Goal: Obtain resource: Obtain resource

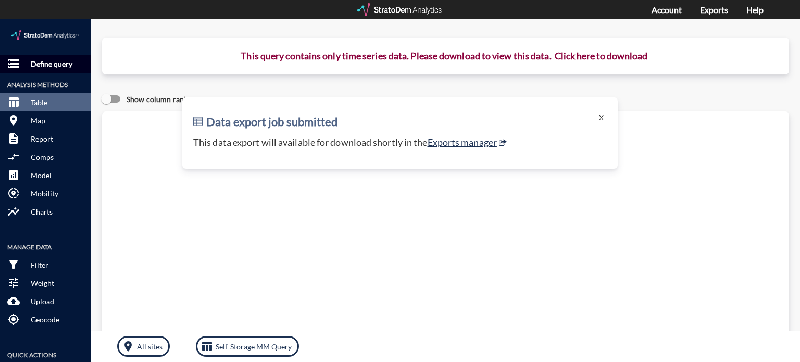
click p "Define query"
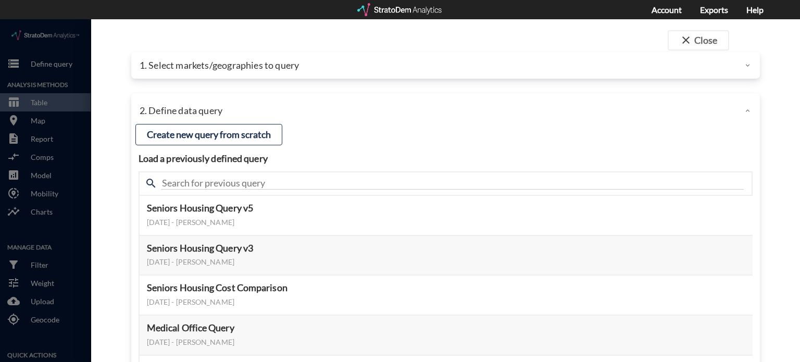
click p "1. Select markets/geographies to query"
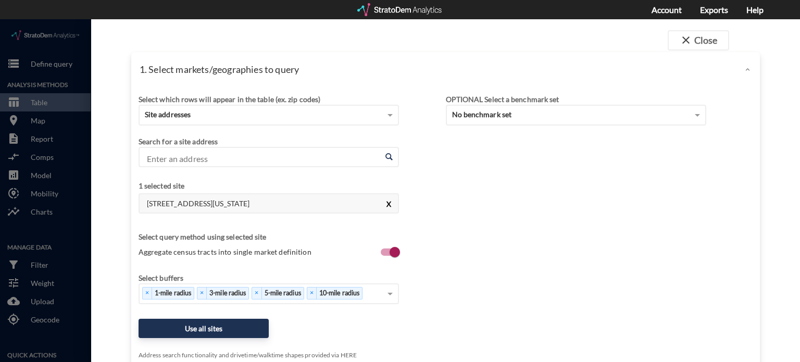
click button "X"
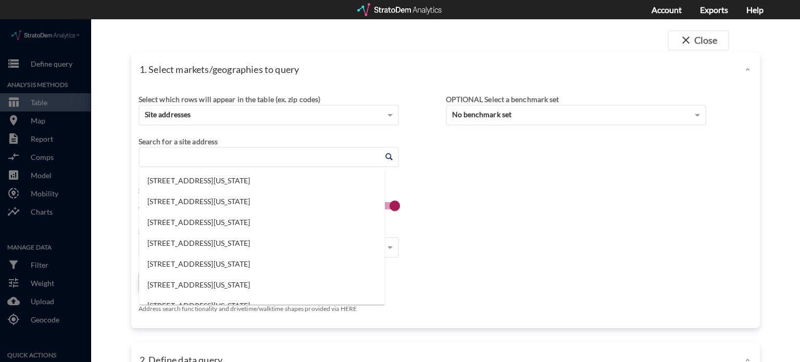
click input "Enter an address"
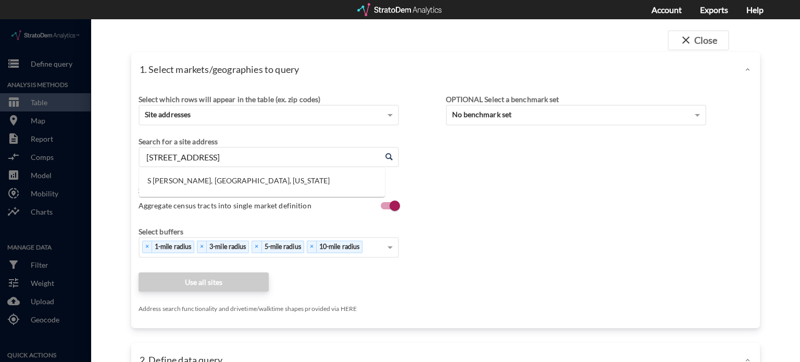
type input "575 S Angel Pkwy"
click input "Enter an address"
paste input "575 South Angel Pkwy Lucas, TX 75002"
click input "575 South Angel Pkwy Lucas"
drag, startPoint x: 249, startPoint y: 137, endPoint x: 137, endPoint y: 130, distance: 112.8
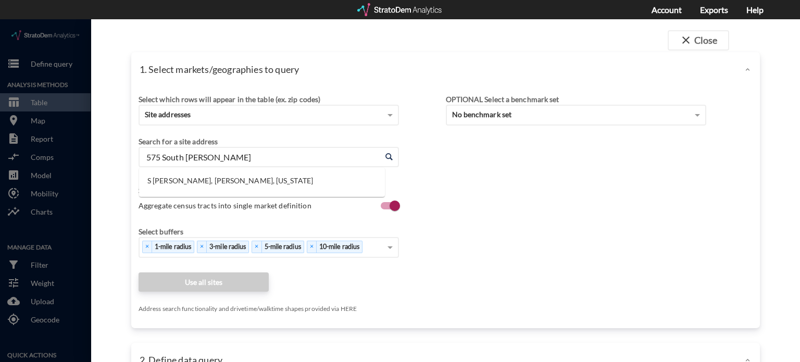
click div "Select which rows will appear in the table (ex. zip codes) Site addresses Selec…"
type input "575 South Angel Lucas"
click input "Enter an address"
paste input "575 S Angel Pkwy, Allen, TX 75002"
type input "575 S Angel Pkwy, Allen, TX 75002"
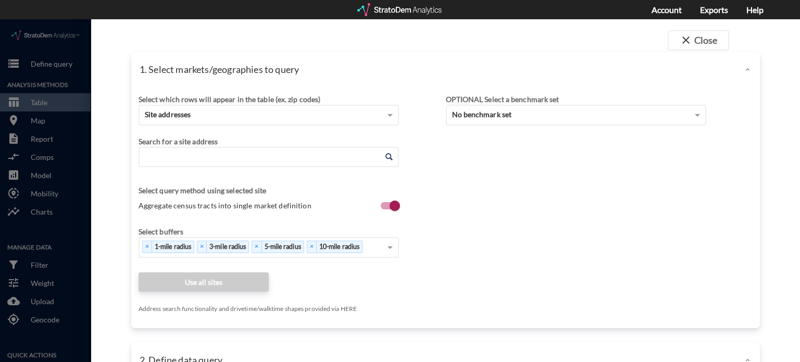
click input "Enter an address"
paste input "575 S Angel Pkwy, Lucas, TX 75002"
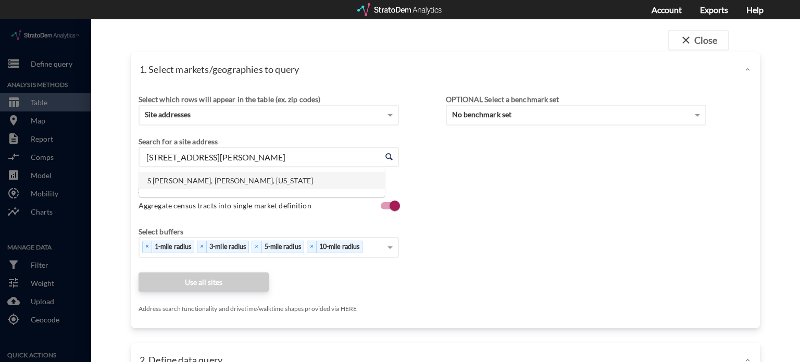
click li "S Angel Pkwy, Lucas, Texas"
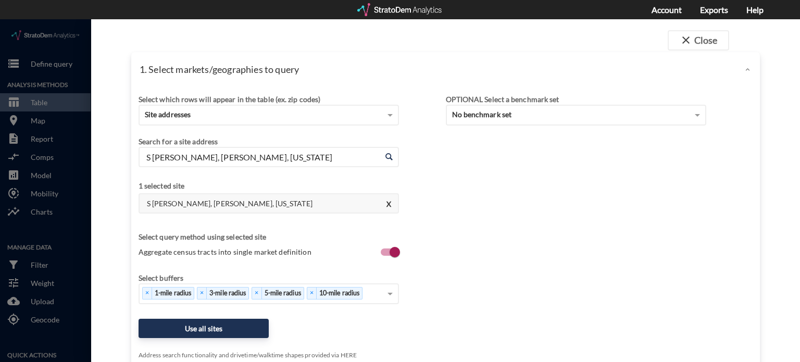
type input "S Angel Pkwy, Lucas, Texas"
drag, startPoint x: 240, startPoint y: 178, endPoint x: 141, endPoint y: 186, distance: 99.3
click h4 "S Angel Pkwy, Lucas, Texas"
copy h4 "S Angel Pkwy, Lucas, Texas"
drag, startPoint x: 491, startPoint y: 219, endPoint x: 420, endPoint y: 235, distance: 73.1
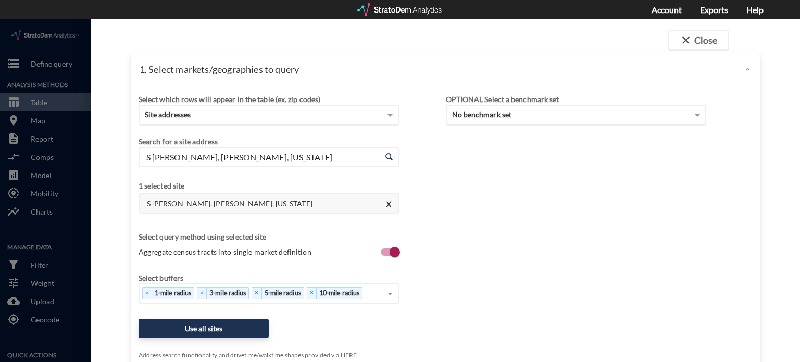
click div "Select which rows will appear in the table (ex. zip codes) Site addresses Selec…"
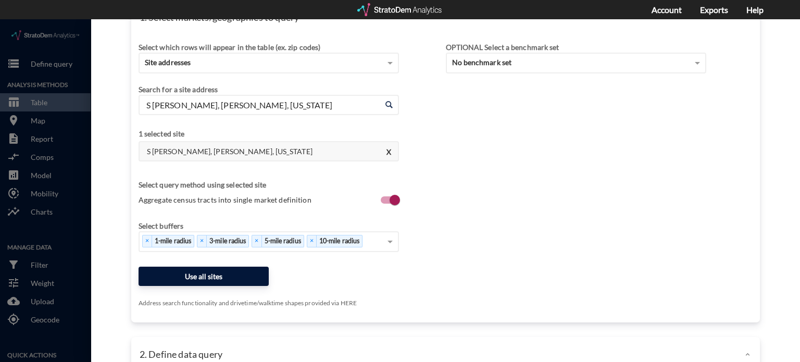
click button "Use all sites"
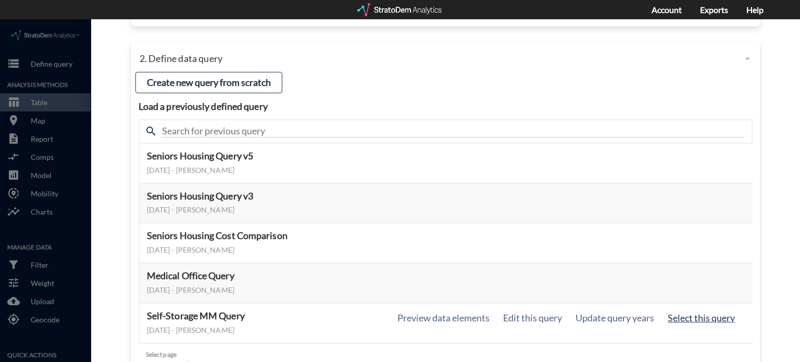
click button "Select this query"
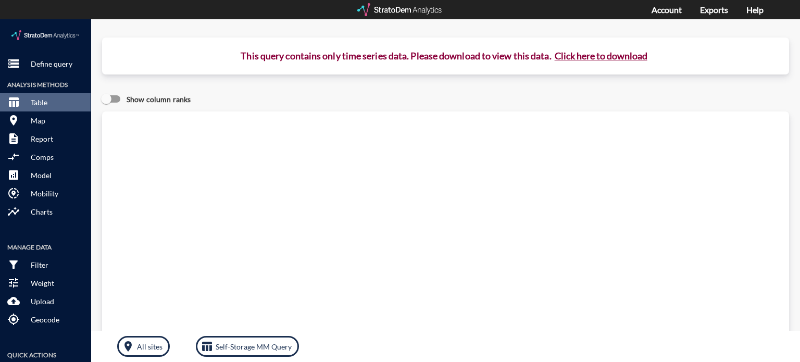
click button "Click here to download"
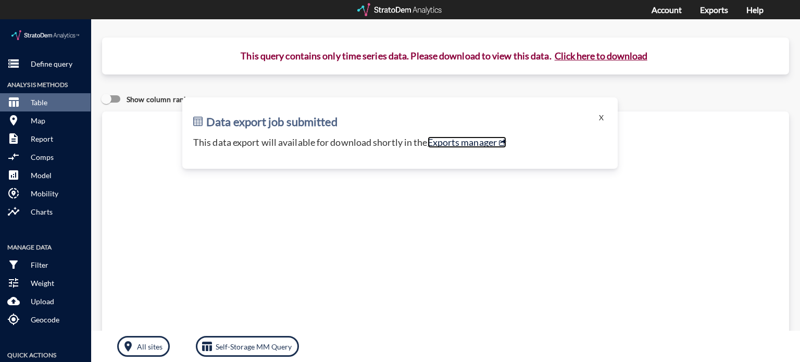
click link "Exports manager"
click button "X"
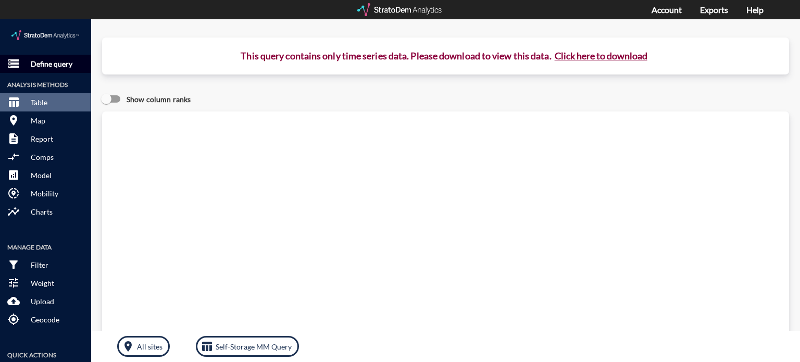
click button "storage Define query"
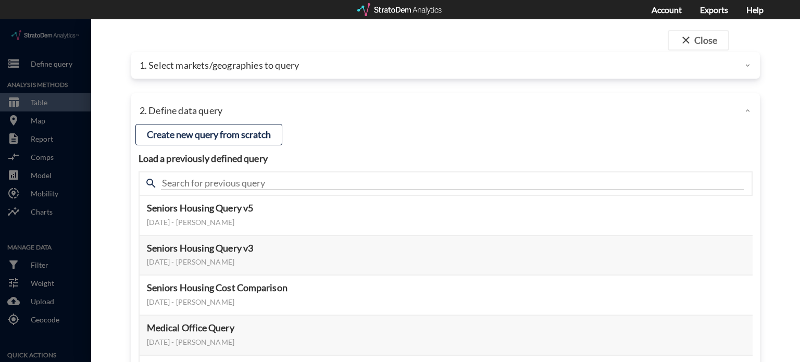
click p "1. Select markets/geographies to query"
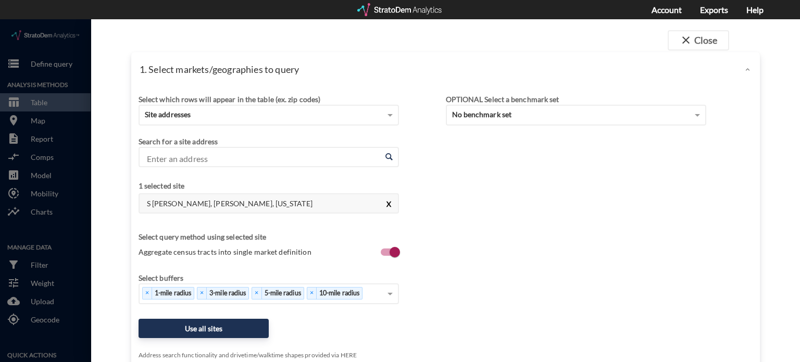
click button "X"
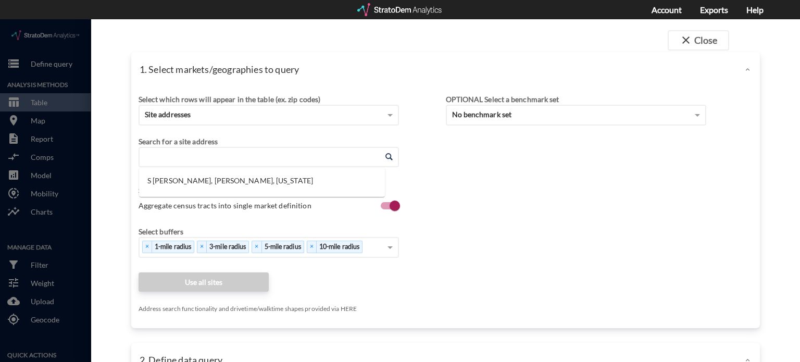
click input "Enter an address"
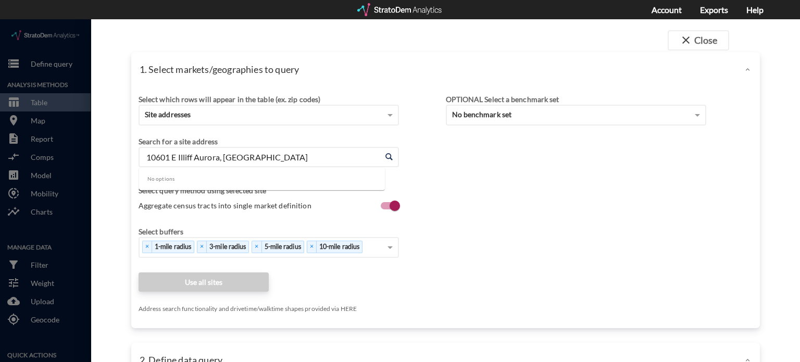
click input "10601 E Illiff Aurora, CO"
click input "10601 East Illiff Aurora, CO"
drag, startPoint x: 260, startPoint y: 137, endPoint x: 211, endPoint y: 138, distance: 49.0
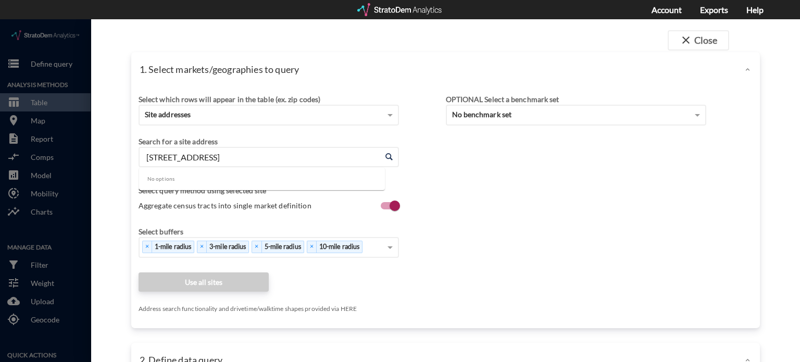
click input "10601 East Illiff Aurora, CO"
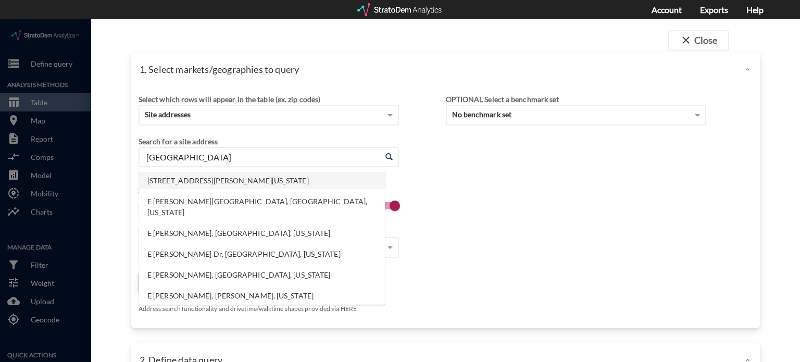
click li "10601 E Iliff Ave, Aurora, Colorado"
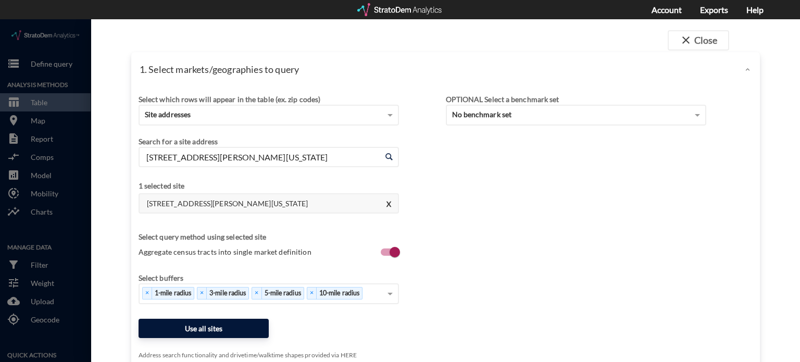
type input "10601 E Iliff Ave, Aurora, Colorado"
click button "Use all sites"
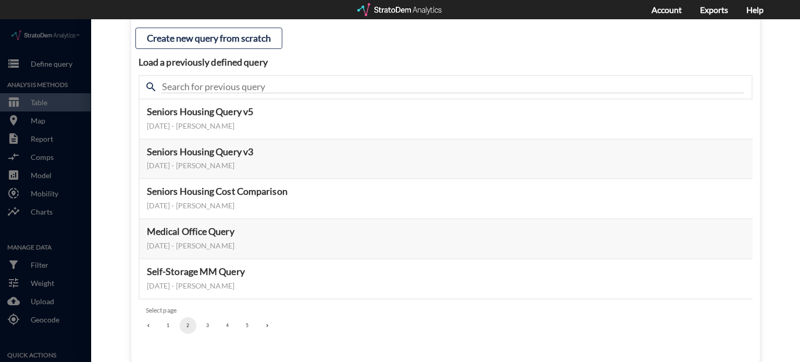
scroll to position [104, 0]
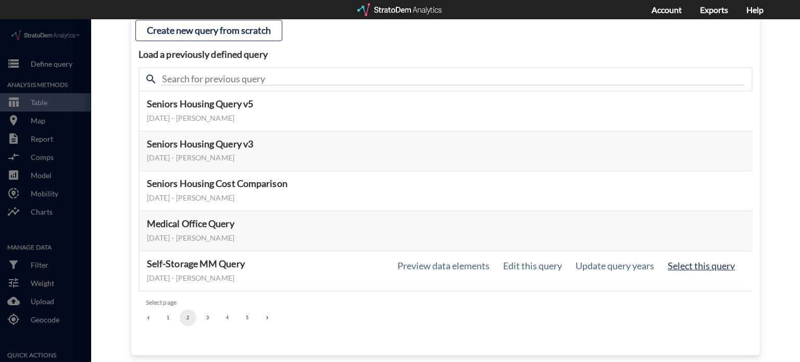
click button "Select this query"
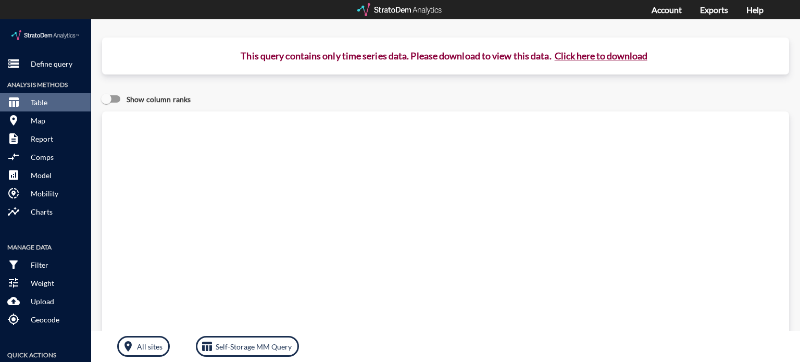
click button "Click here to download"
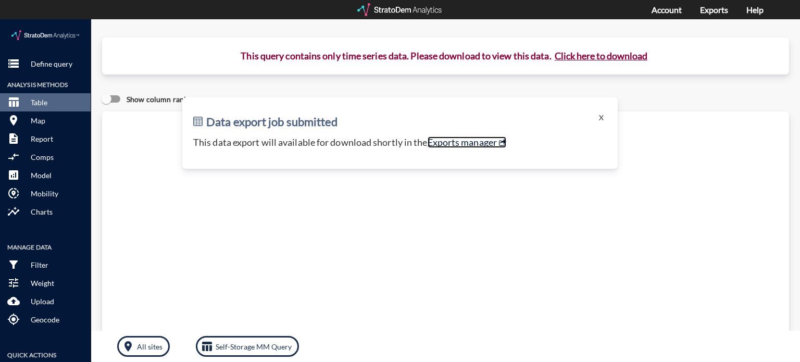
click link "Exports manager"
click button "X"
click p "Define query"
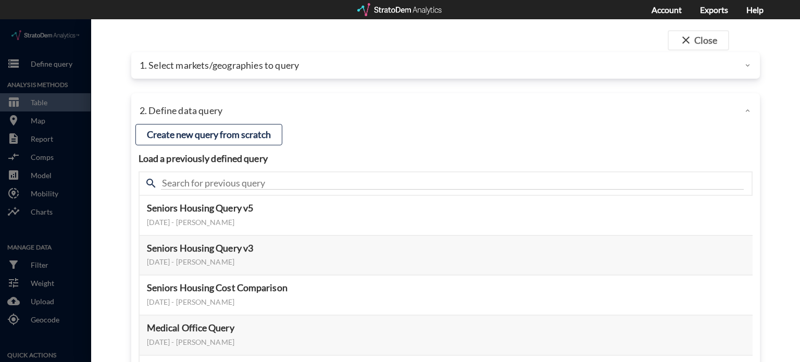
click p "1. Select markets/geographies to query"
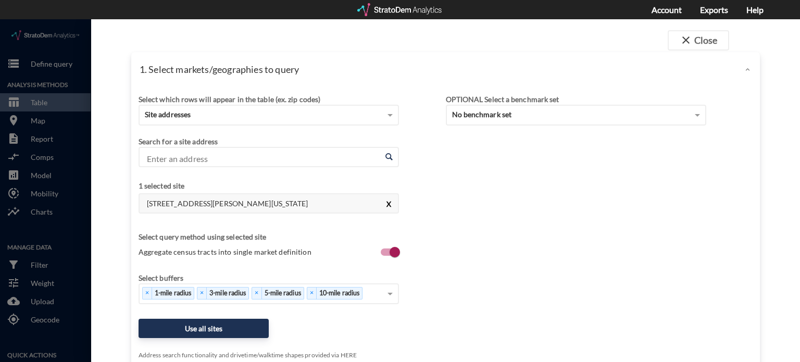
click button "X"
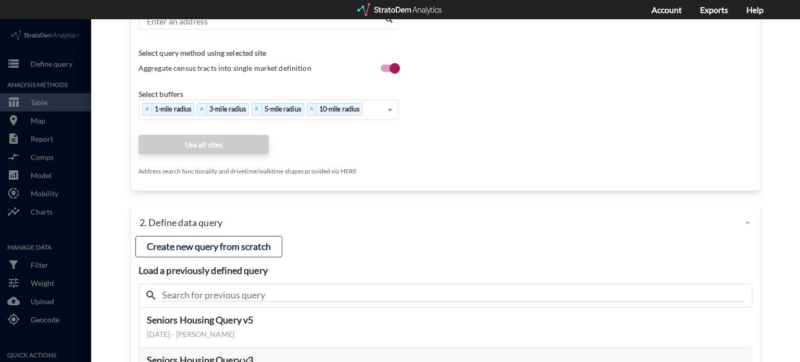
scroll to position [0, 0]
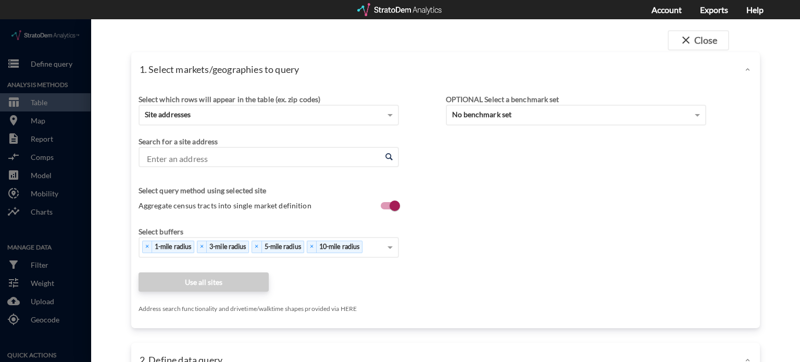
click input "Enter an address"
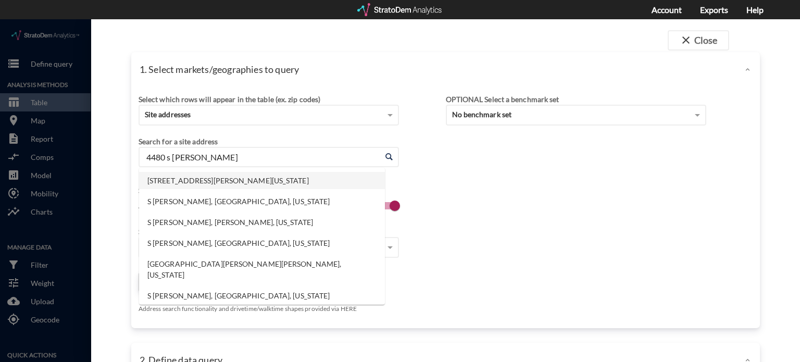
click li "4480 S Buckley Rd, Aurora, Colorado"
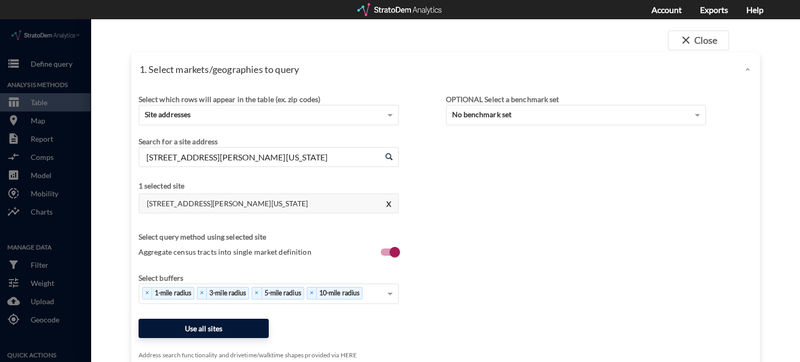
type input "4480 S Buckley Rd, Aurora, Colorado"
click button "Use all sites"
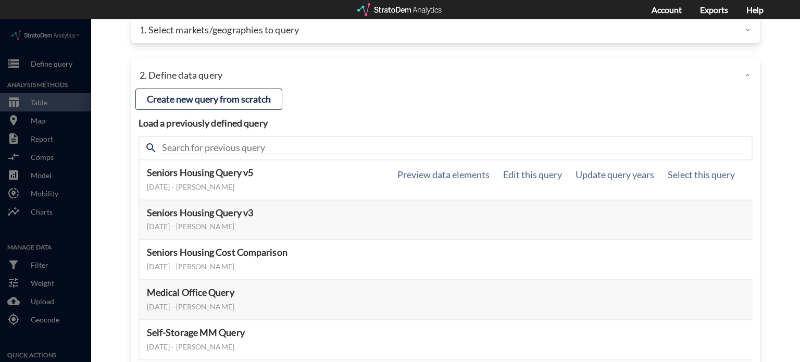
scroll to position [110, 0]
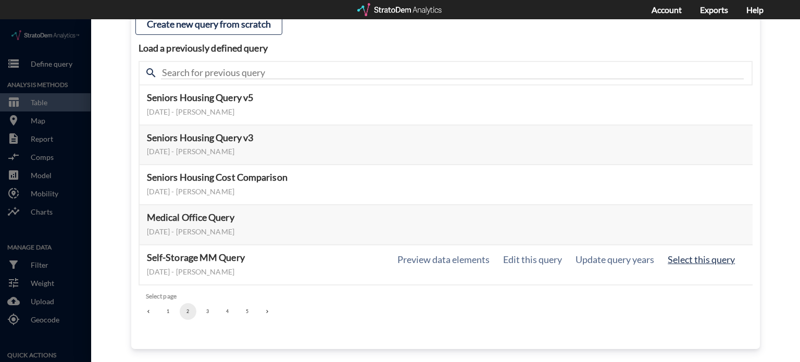
click button "Select this query"
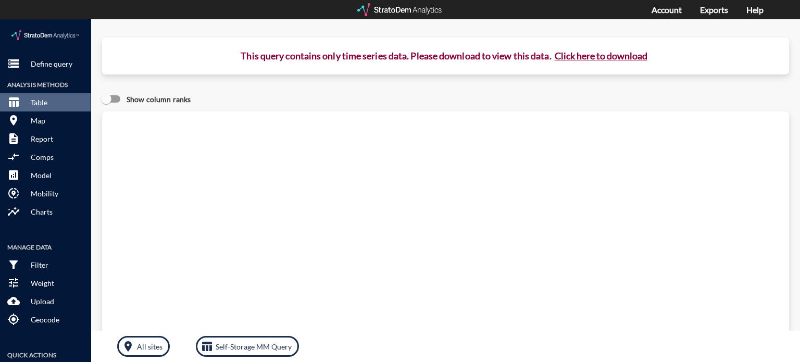
click button "Click here to download"
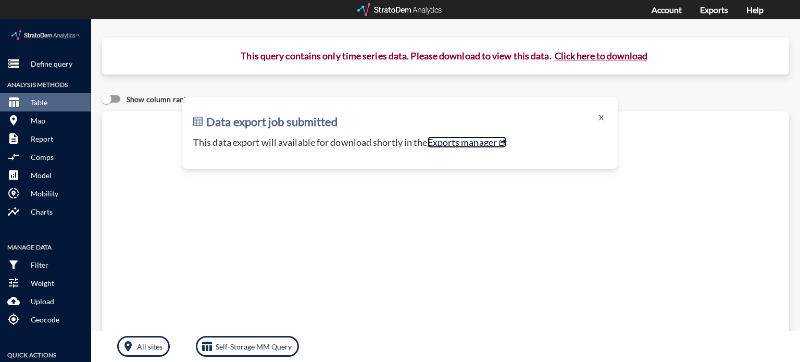
click link "Exports manager"
click button "X"
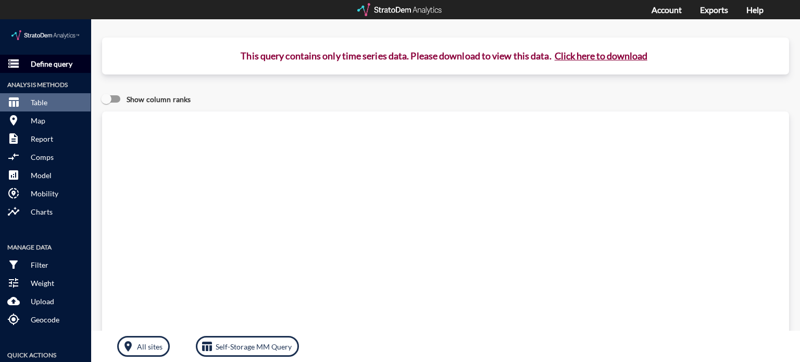
click p "Define query"
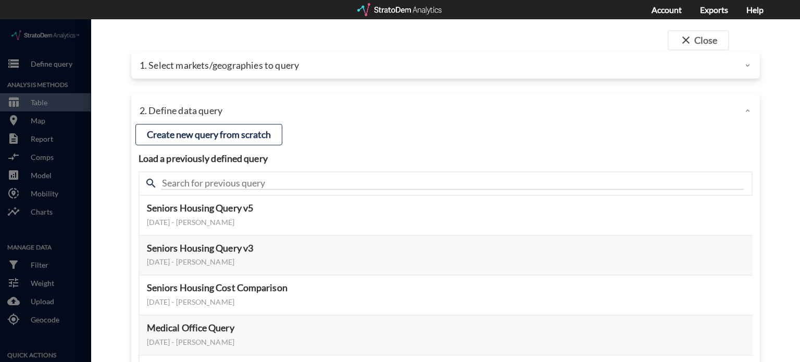
click p "1. Select markets/geographies to query"
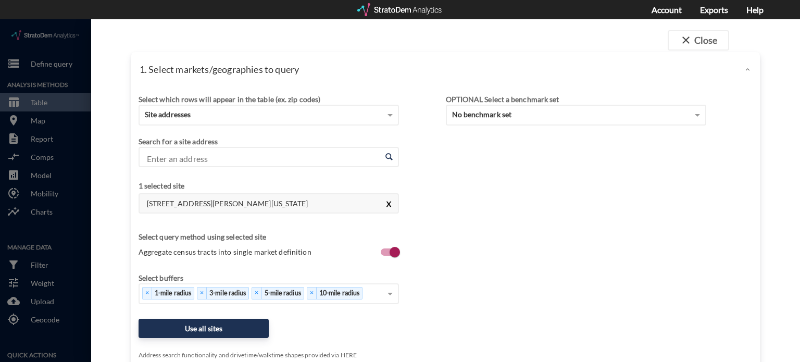
click button "X"
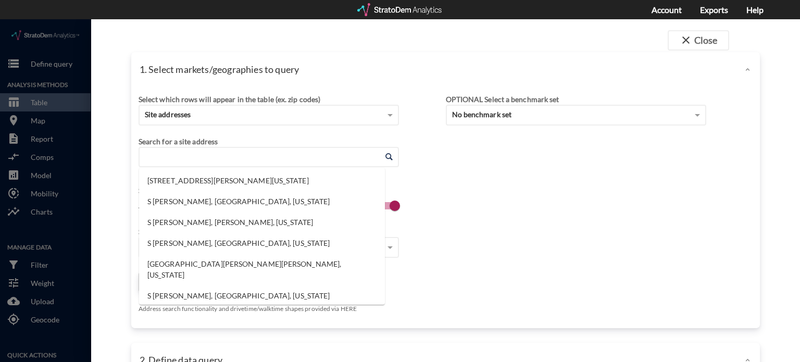
click input "Enter an address"
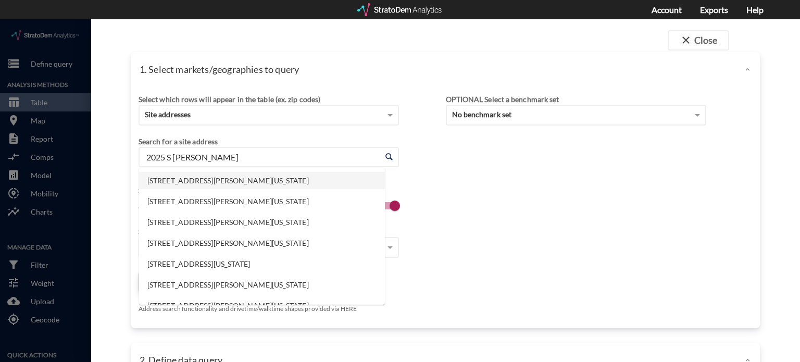
click li "2025 S Holly St, Denver, Colorado"
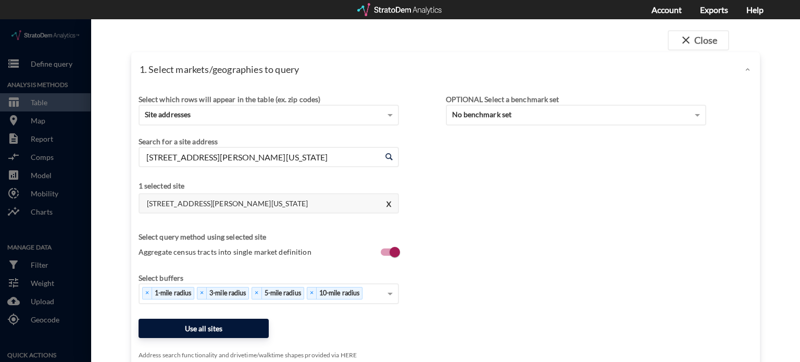
type input "2025 S Holly St, Denver, Colorado"
click button "Use all sites"
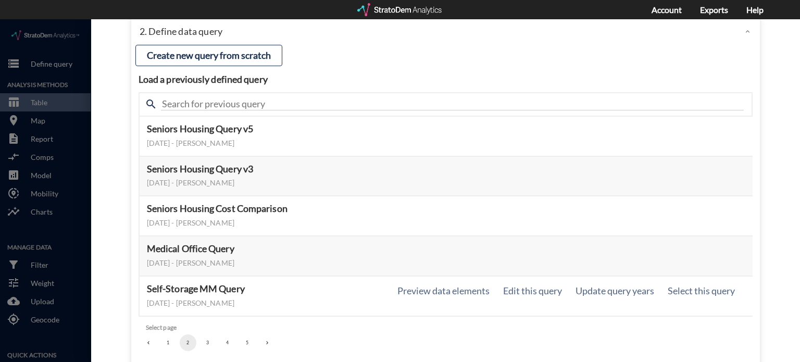
scroll to position [104, 0]
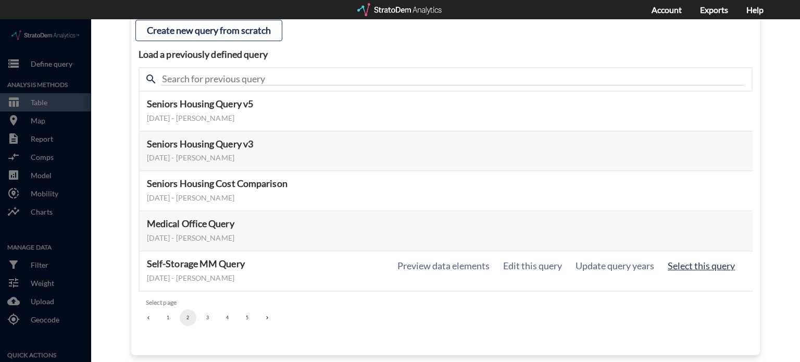
click button "Select this query"
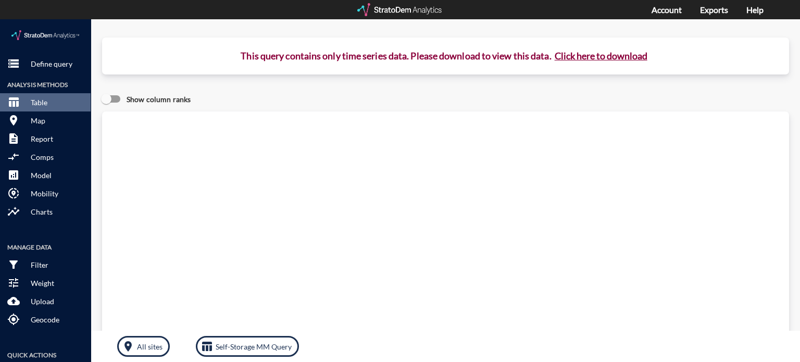
click button "Click here to download"
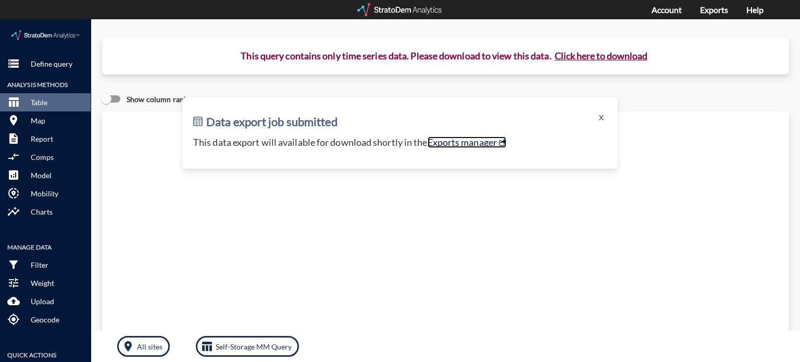
click link "Exports manager"
click button "X"
click p "Define query"
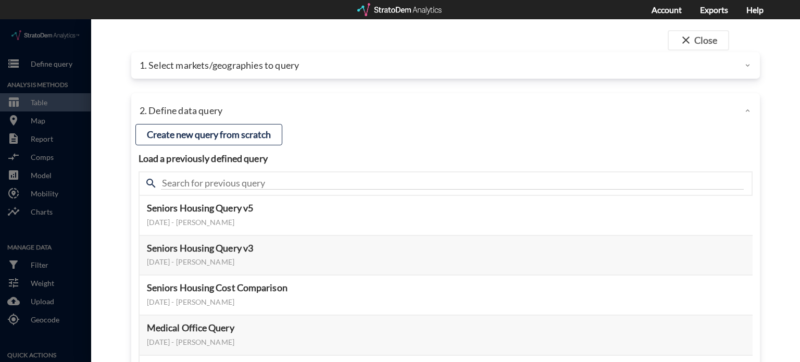
click div "1. Select markets/geographies to query"
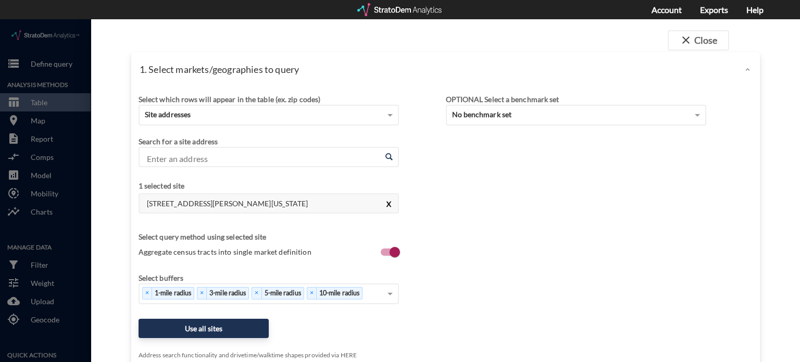
click button "X"
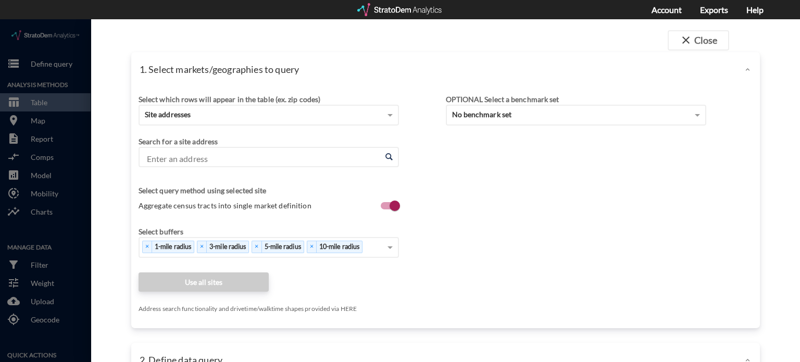
click input "Enter an address"
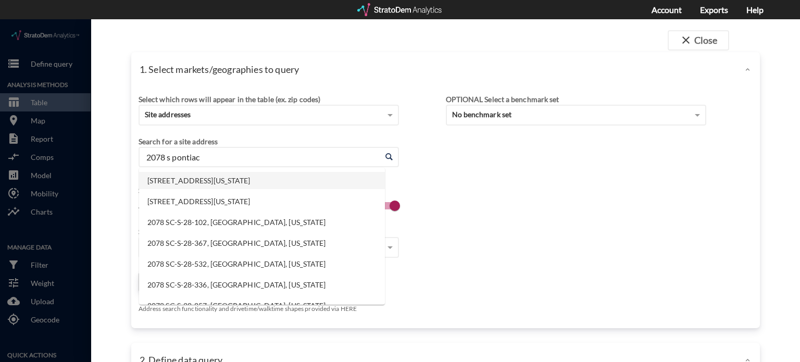
click li "2078 S Pontiac Way, Denver, Colorado"
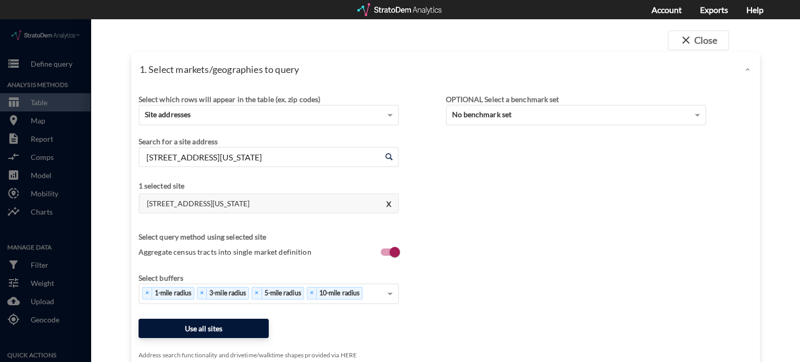
type input "2078 S Pontiac Way, Denver, Colorado"
click button "Use all sites"
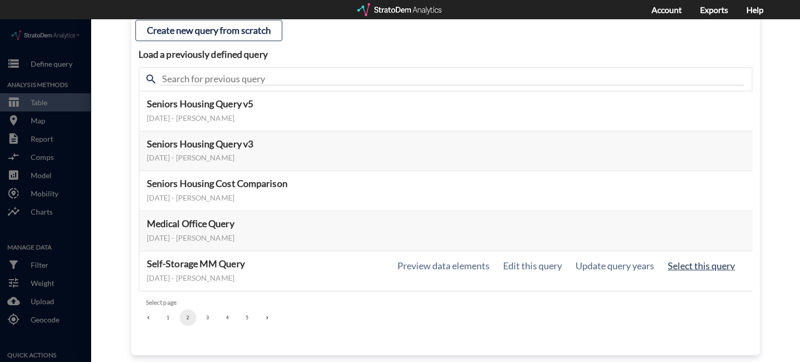
click button "Select this query"
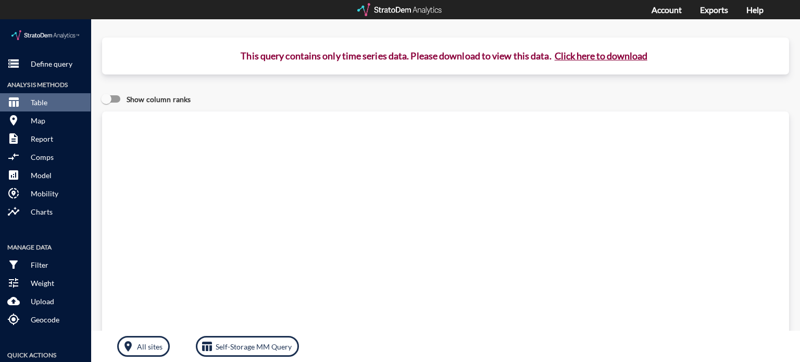
click button "Click here to download"
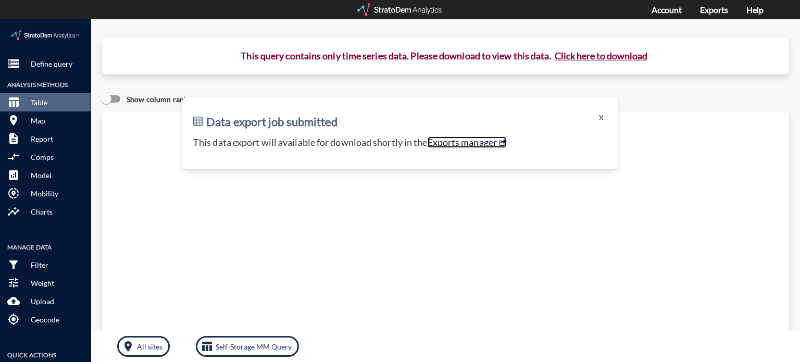
click link "Exports manager"
click button "X"
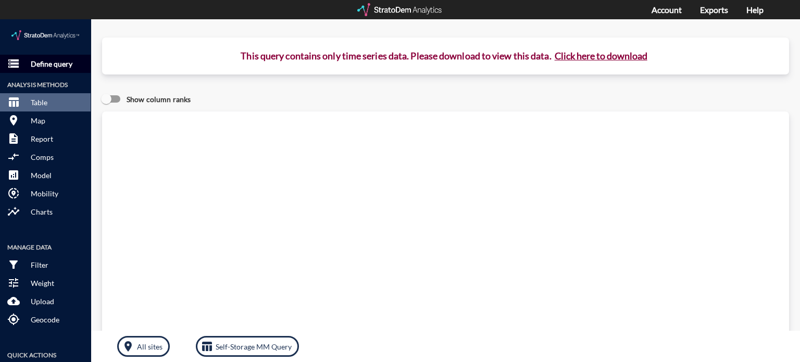
click p "Define query"
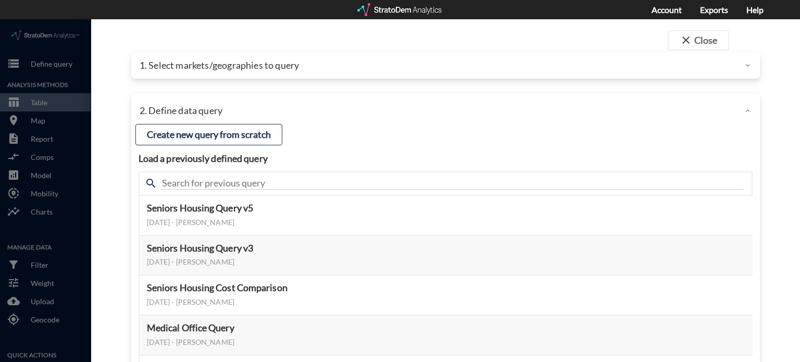
click p "1. Select markets/geographies to query"
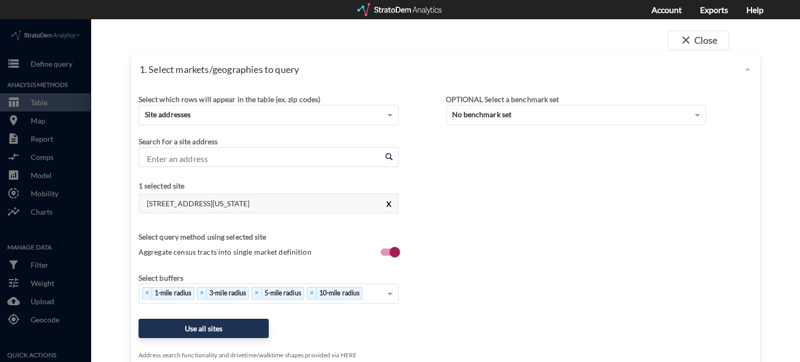
click button "X"
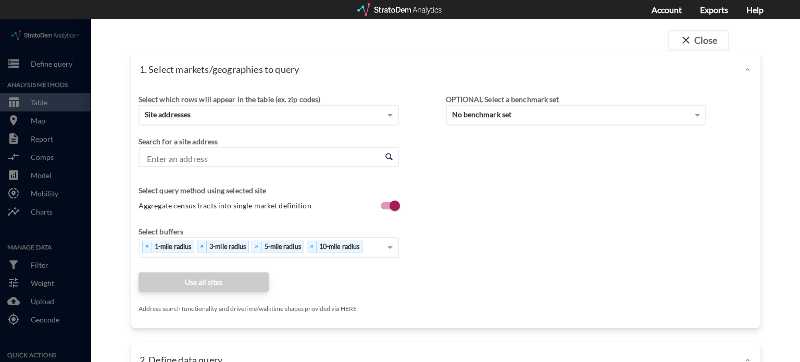
click input "Enter an address"
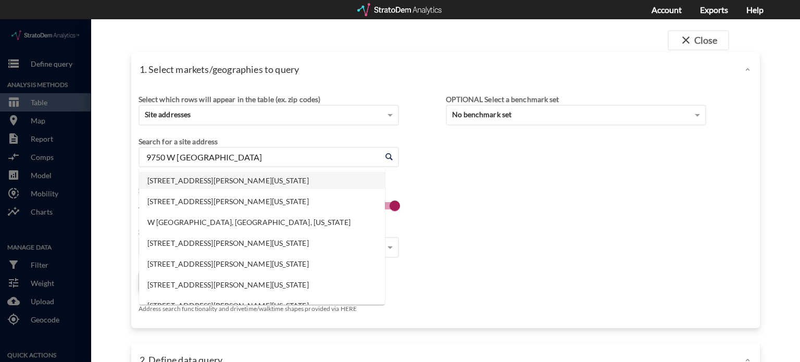
click li "9750 W Jewell Ave, Lakewood, Colorado"
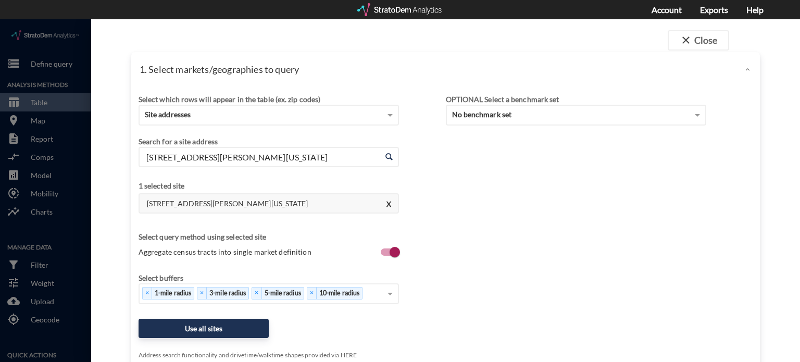
type input "9750 W Jewell Ave, Lakewood, Colorado"
click div "Select which rows will appear in the table (ex. zip codes) Site addresses Selec…"
click button "Use all sites"
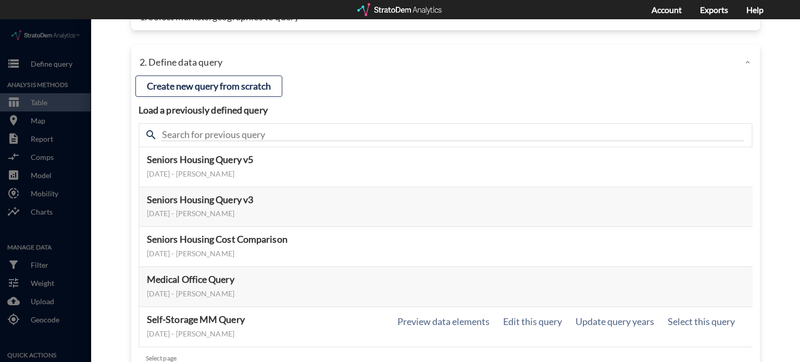
scroll to position [110, 0]
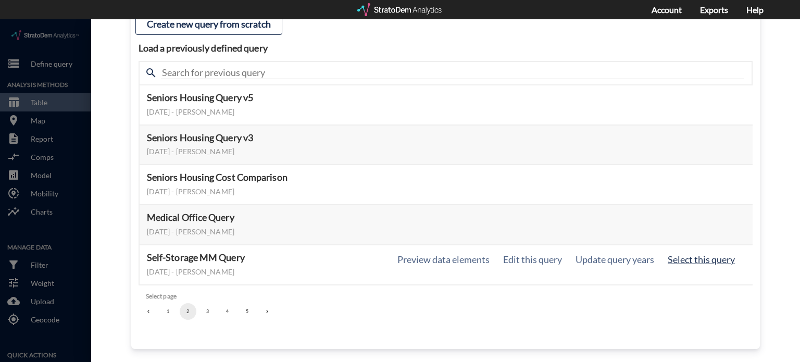
click button "Select this query"
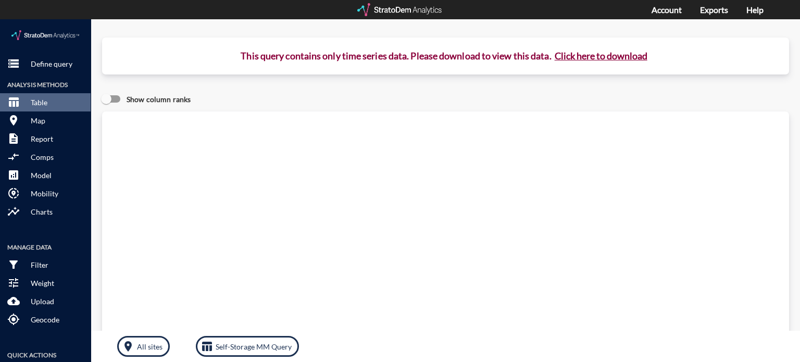
click button "Click here to download"
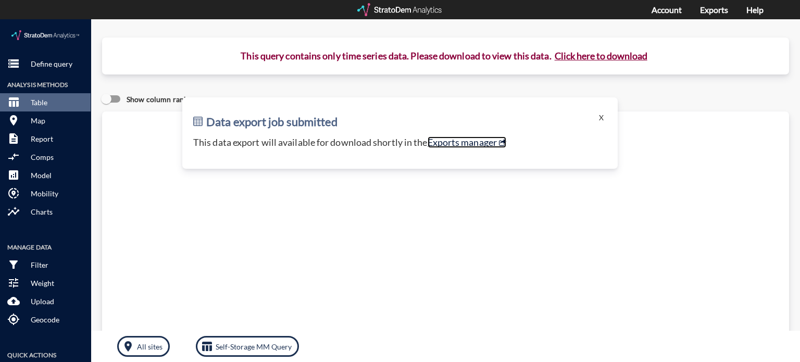
click link "Exports manager"
click button "X"
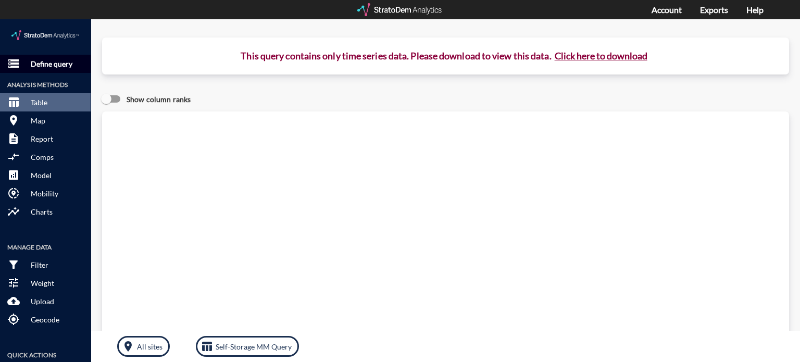
click p "Define query"
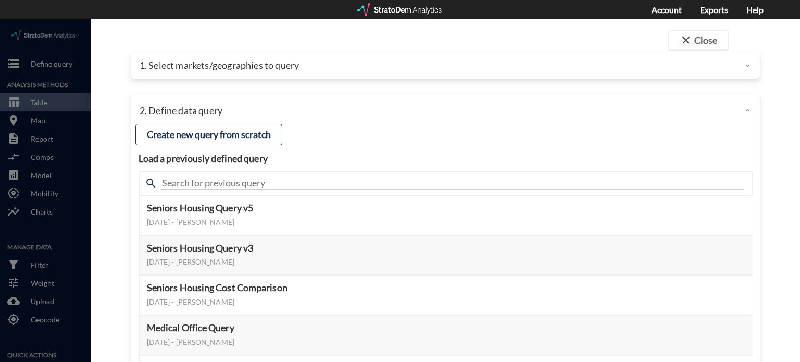
click p "1. Select markets/geographies to query"
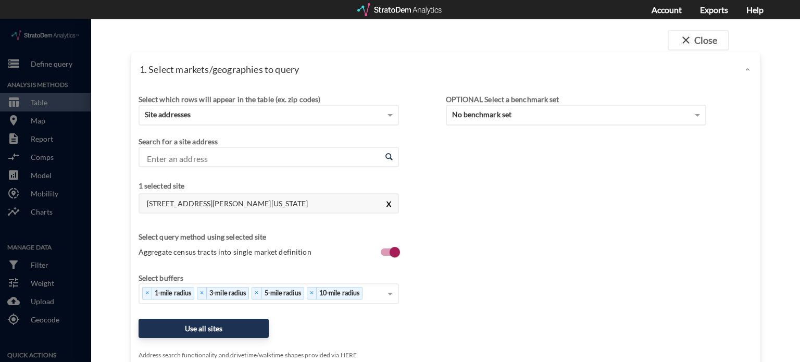
click button "X"
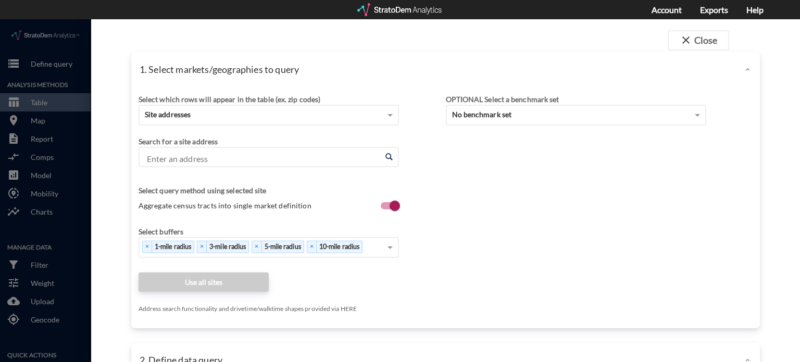
click input "Enter an address"
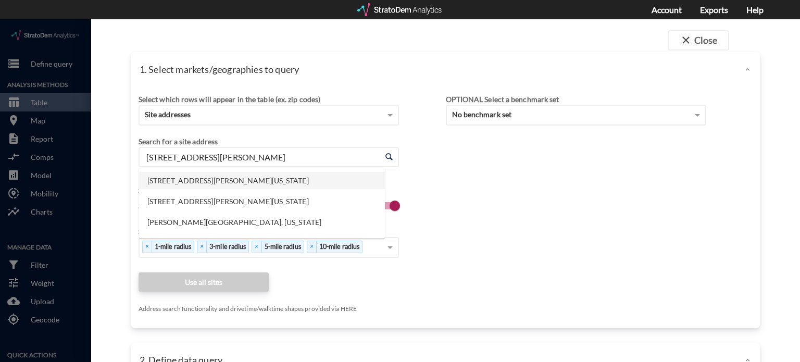
click li "9150 Pierce St, Westminster, Colorado"
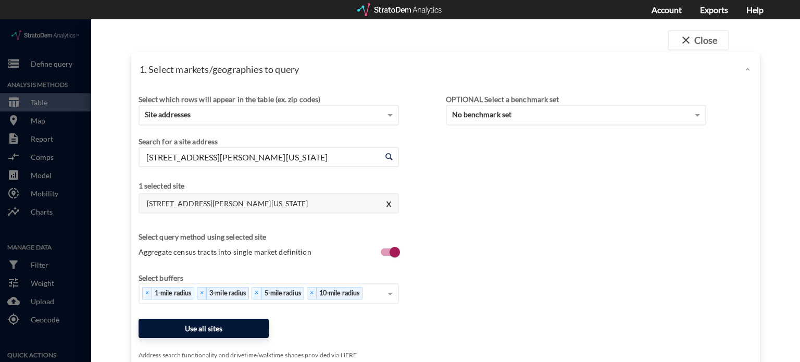
type input "9150 Pierce St, Westminster, Colorado"
click button "Use all sites"
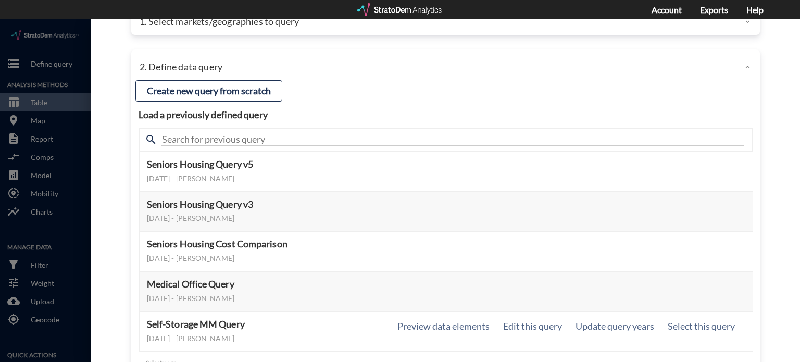
scroll to position [104, 0]
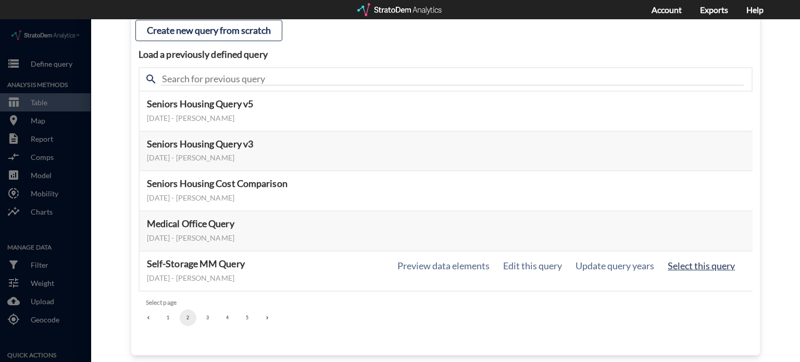
click button "Select this query"
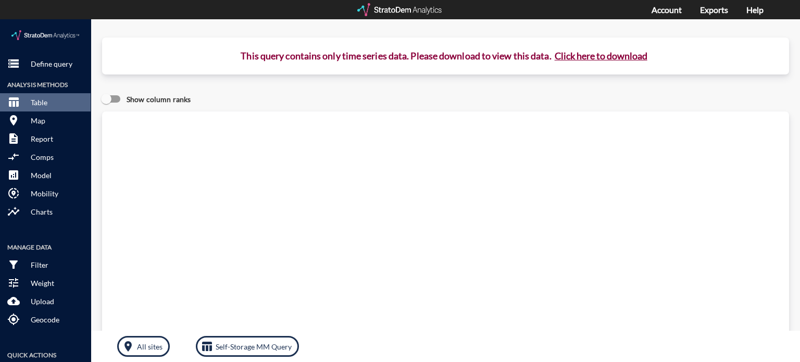
click button "Click here to download"
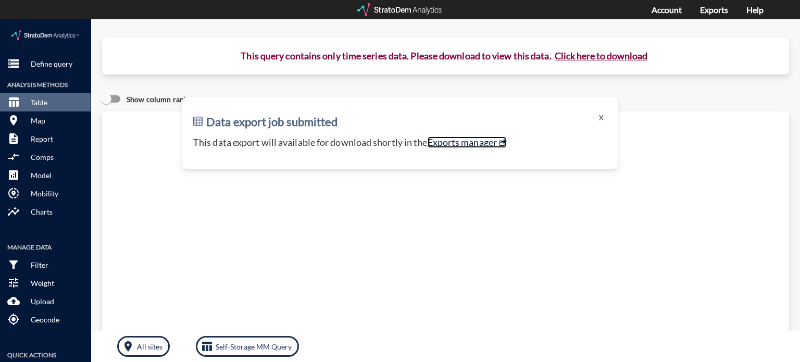
click link "Exports manager"
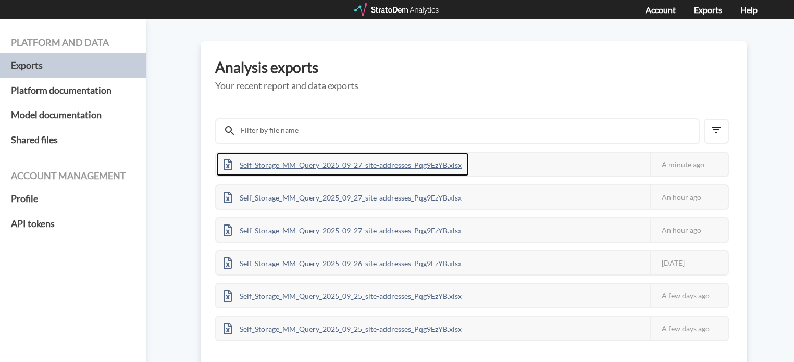
click at [359, 162] on div "Self_Storage_MM_Query_2025_09_27_site-addresses_Pqg9EzYB.xlsx" at bounding box center [342, 164] width 253 height 23
click at [452, 158] on div "Self_Storage_MM_Query_2025_09_27_site-addresses_Pqg9EzYB.xlsx" at bounding box center [342, 164] width 253 height 23
click at [429, 163] on div "Self_Storage_MM_Query_2025_09_27_site-addresses_Pqg9EzYB.xlsx" at bounding box center [342, 164] width 253 height 23
click at [369, 162] on div "Self_Storage_MM_Query_2025_09_27_site-addresses_Pqg9EzYB.xlsx" at bounding box center [342, 164] width 253 height 23
click at [362, 155] on div "Self_Storage_MM_Query_2025_09_27_site-addresses_Pqg9EzYB.xlsx" at bounding box center [342, 164] width 253 height 23
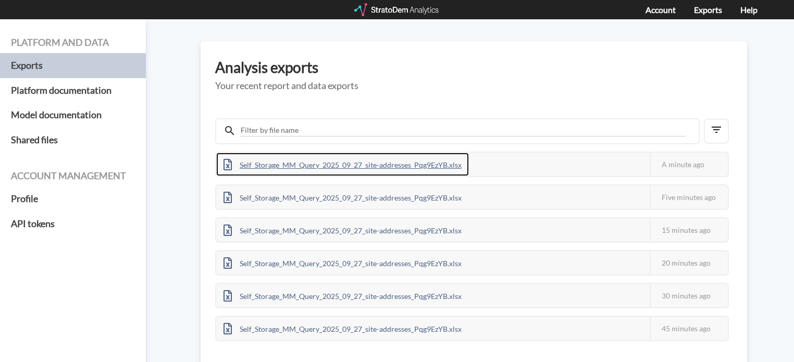
click at [420, 158] on div "Self_Storage_MM_Query_2025_09_27_site-addresses_Pqg9EzYB.xlsx" at bounding box center [342, 164] width 253 height 23
click at [367, 161] on div "Self_Storage_MM_Query_2025_09_27_site-addresses_Pqg9EzYB.xlsx" at bounding box center [342, 164] width 253 height 23
